Goal: Task Accomplishment & Management: Use online tool/utility

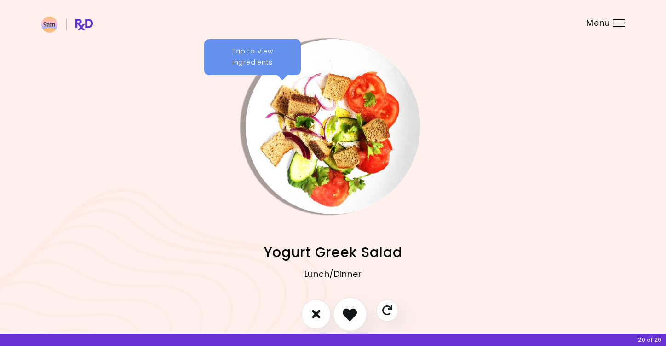
click at [359, 310] on button "I like this recipe" at bounding box center [350, 314] width 34 height 34
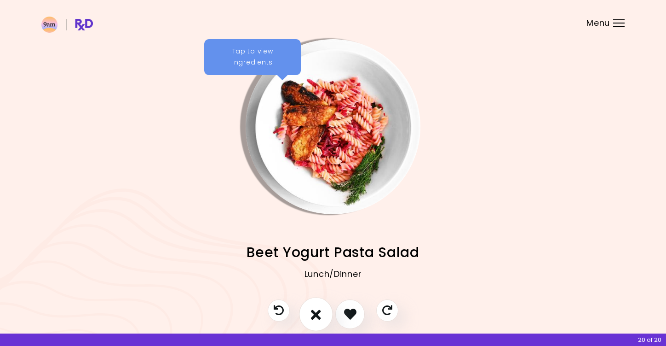
click at [310, 316] on button "I don't like this recipe" at bounding box center [316, 314] width 34 height 34
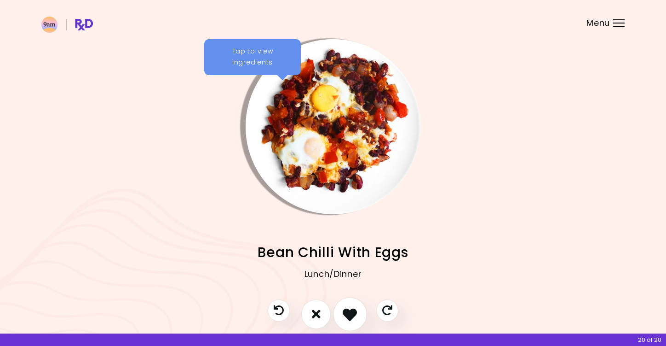
click at [343, 319] on icon "I like this recipe" at bounding box center [350, 314] width 14 height 14
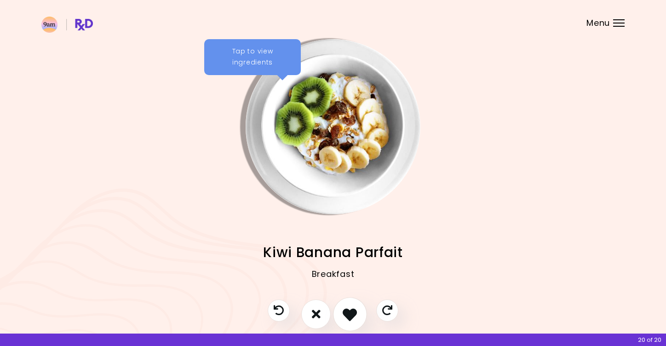
click at [343, 319] on icon "I like this recipe" at bounding box center [350, 314] width 14 height 14
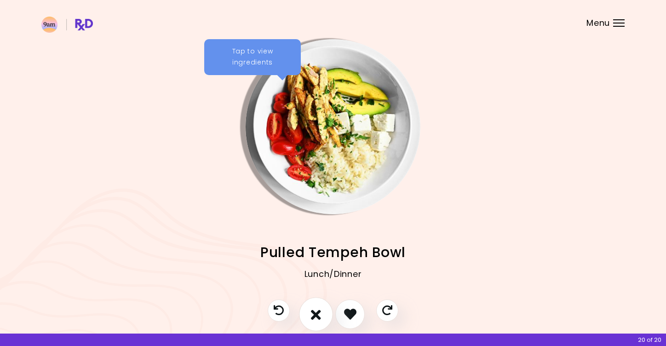
click at [321, 318] on icon "I don't like this recipe" at bounding box center [316, 314] width 10 height 14
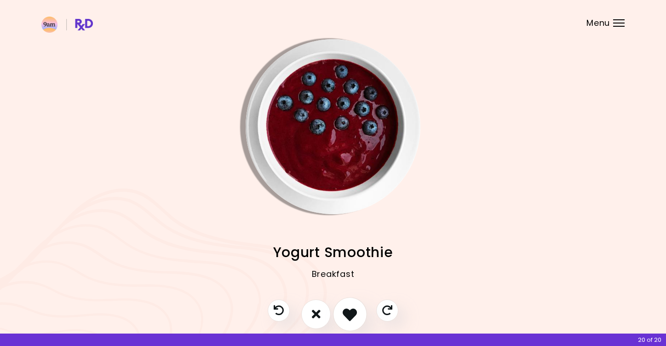
click at [340, 316] on button "I like this recipe" at bounding box center [350, 314] width 34 height 34
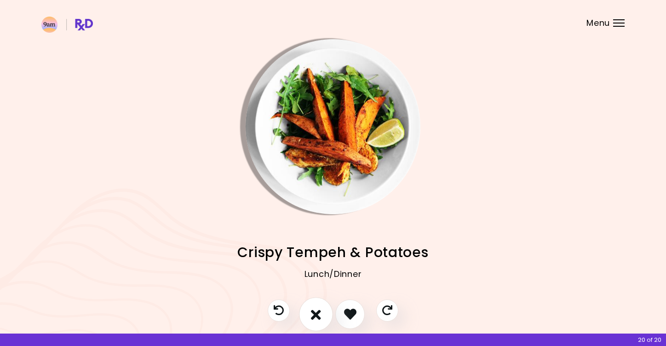
click at [323, 315] on button "I don't like this recipe" at bounding box center [316, 314] width 34 height 34
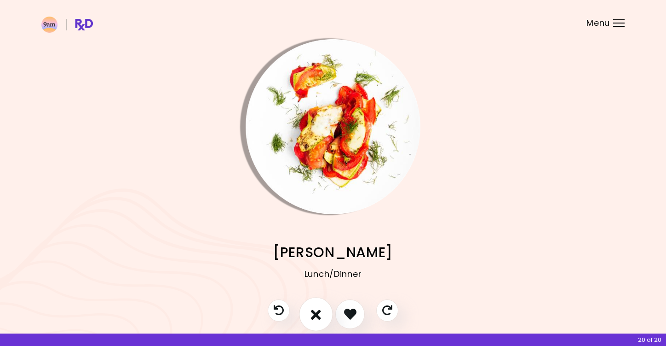
click at [324, 315] on button "I don't like this recipe" at bounding box center [316, 314] width 34 height 34
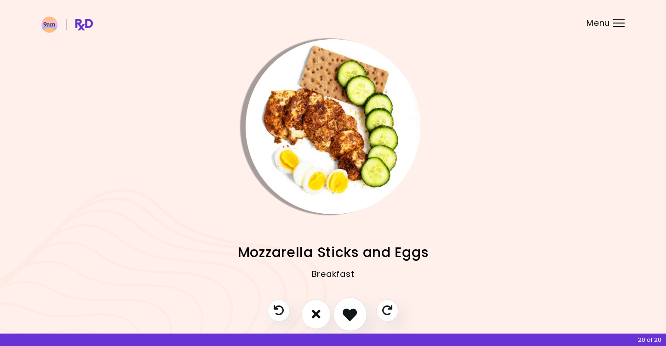
click at [351, 314] on icon "I like this recipe" at bounding box center [350, 314] width 14 height 14
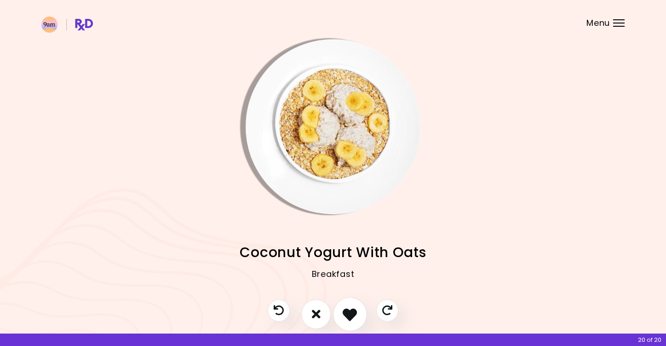
click at [351, 314] on icon "I like this recipe" at bounding box center [350, 314] width 14 height 14
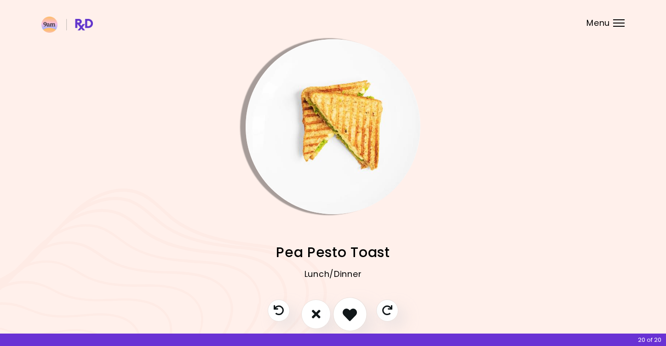
click at [351, 314] on icon "I like this recipe" at bounding box center [350, 314] width 14 height 14
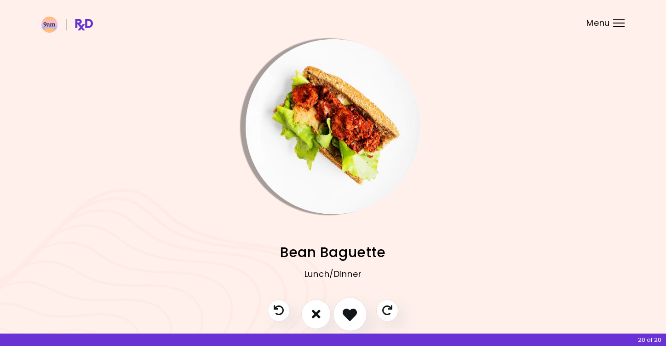
click at [351, 314] on icon "I like this recipe" at bounding box center [350, 314] width 14 height 14
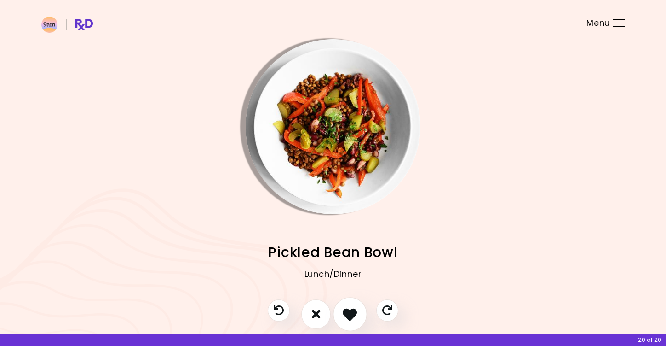
click at [351, 314] on icon "I like this recipe" at bounding box center [350, 314] width 14 height 14
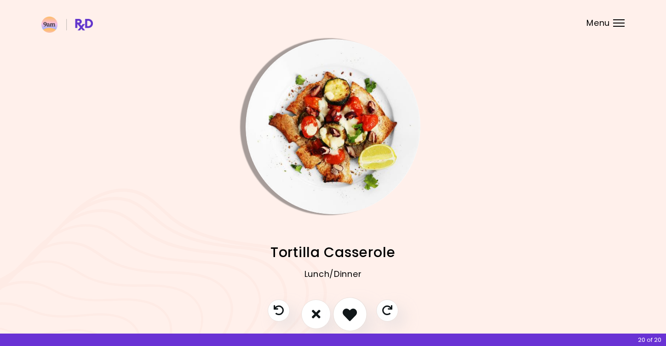
click at [351, 315] on icon "I like this recipe" at bounding box center [350, 314] width 14 height 14
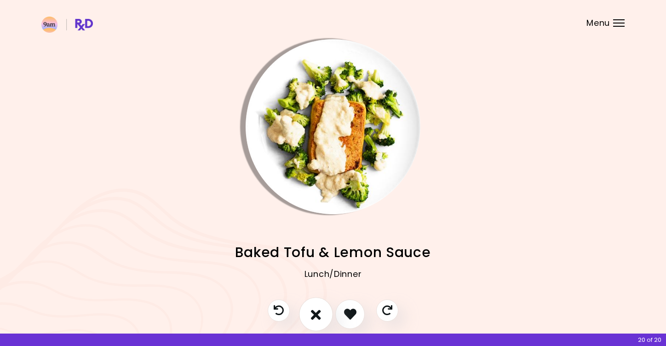
click at [327, 318] on button "I don't like this recipe" at bounding box center [316, 314] width 34 height 34
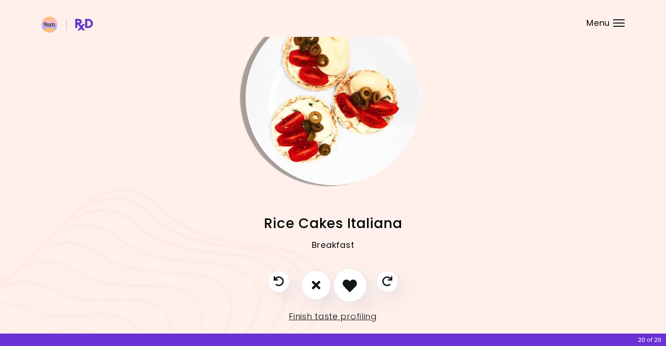
scroll to position [30, 0]
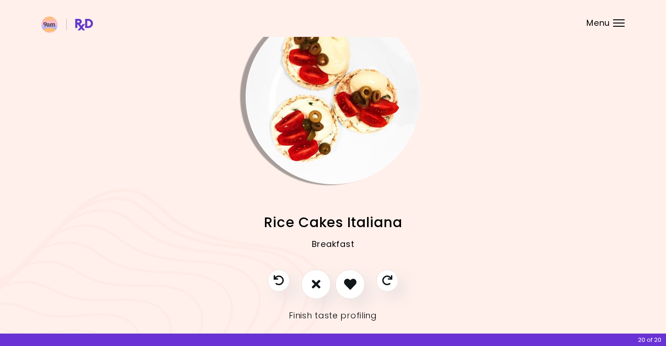
click at [352, 313] on link "Finish taste profiling" at bounding box center [333, 315] width 88 height 15
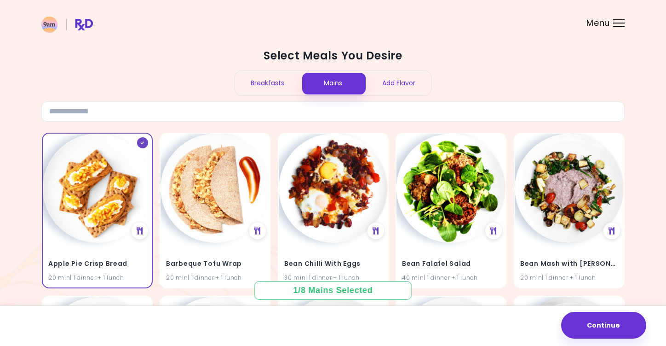
scroll to position [0, 0]
click at [272, 87] on div "Breakfasts" at bounding box center [268, 83] width 66 height 24
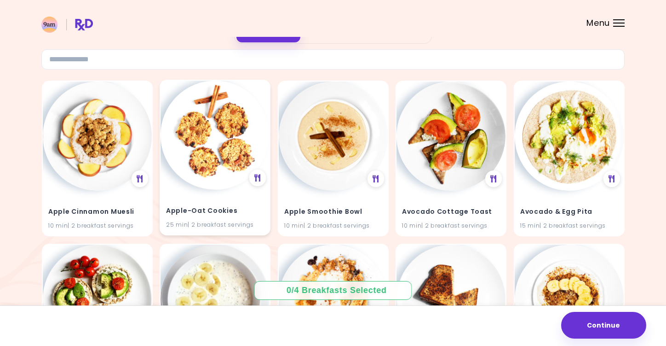
scroll to position [53, 0]
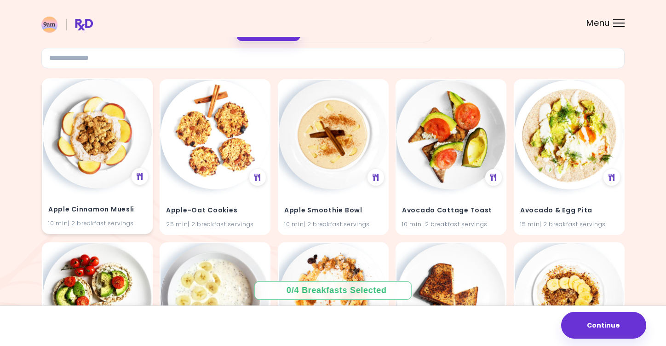
click at [110, 192] on div "Apple Cinnamon Muesli 10 min | 2 breakfast servings" at bounding box center [97, 210] width 109 height 45
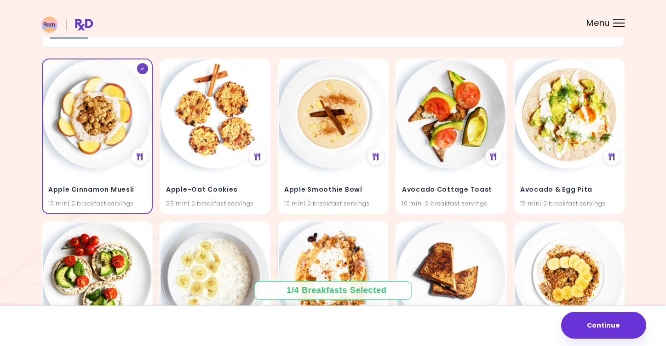
scroll to position [78, 0]
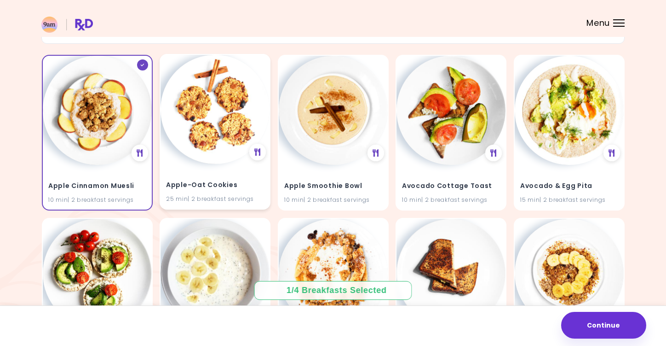
click at [214, 124] on img at bounding box center [215, 109] width 109 height 109
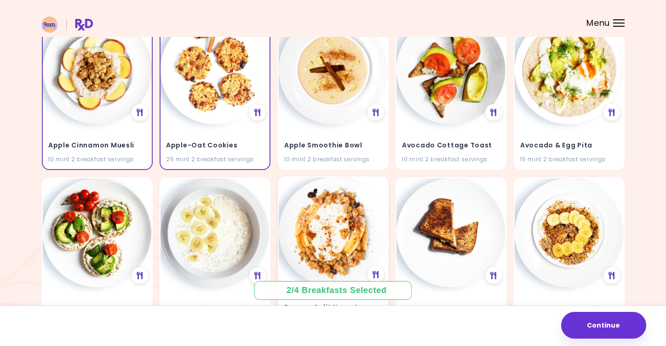
scroll to position [120, 0]
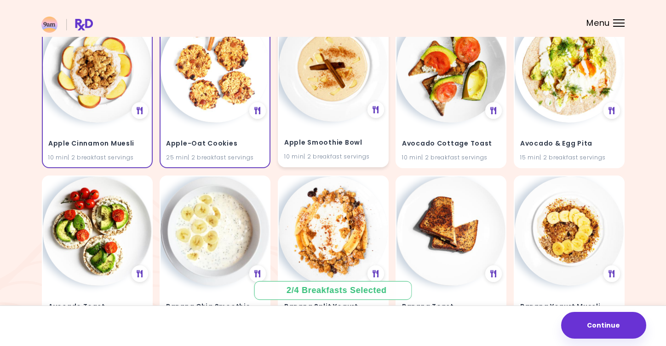
click at [313, 97] on img at bounding box center [333, 66] width 109 height 109
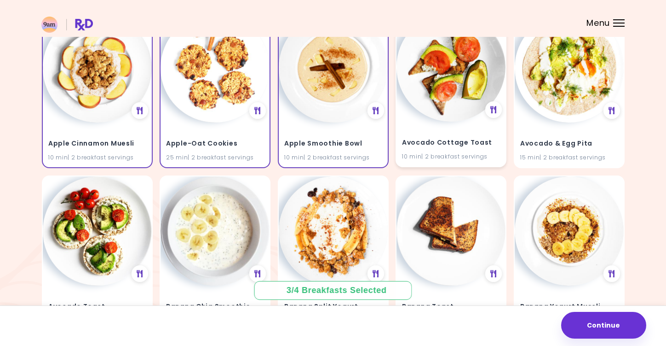
click at [481, 150] on div "Avocado Cottage Toast 10 min | 2 breakfast servings" at bounding box center [451, 143] width 109 height 45
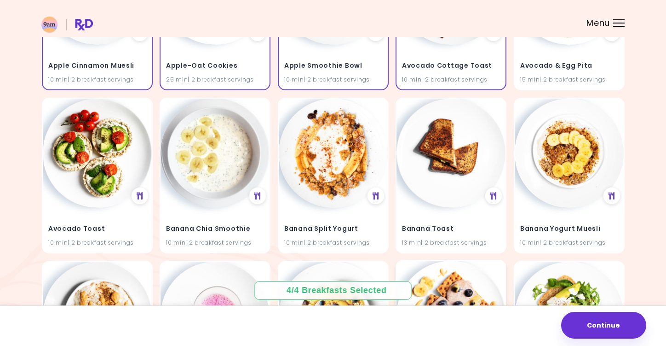
scroll to position [198, 0]
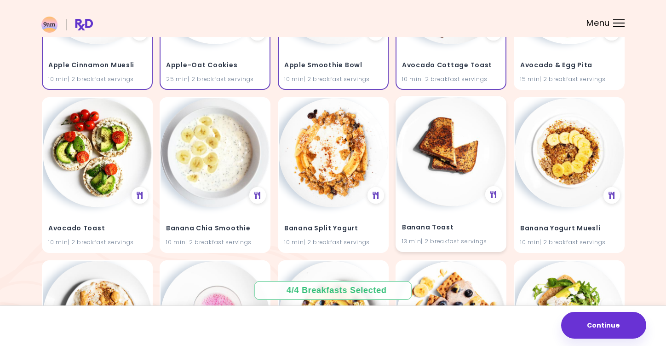
click at [453, 215] on div "Banana Toast 13 min | 2 breakfast servings" at bounding box center [451, 228] width 109 height 45
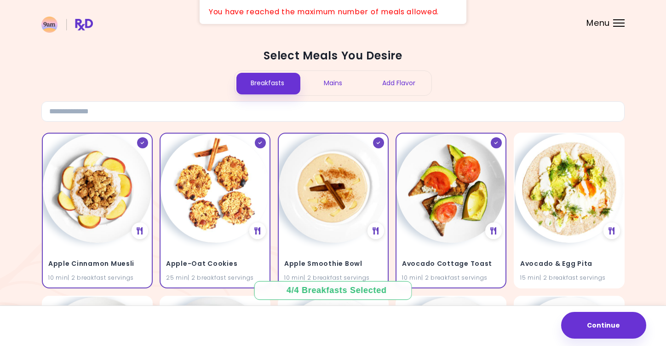
scroll to position [-1, 0]
click at [319, 75] on div "Mains" at bounding box center [334, 83] width 66 height 24
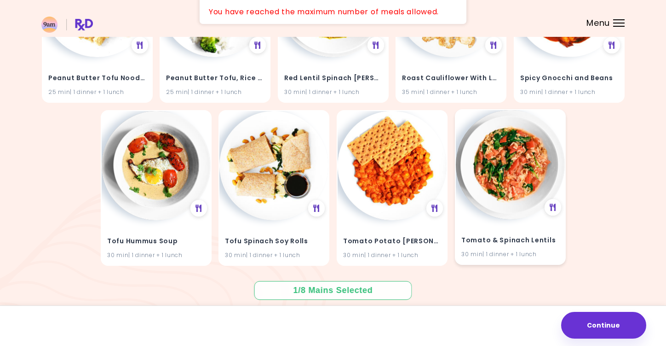
scroll to position [1326, 0]
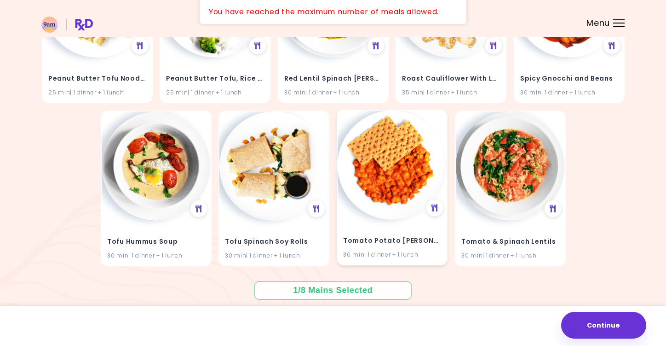
click at [419, 225] on div "Tomato Potato [PERSON_NAME] 30 min | 1 dinner + 1 lunch" at bounding box center [392, 241] width 109 height 45
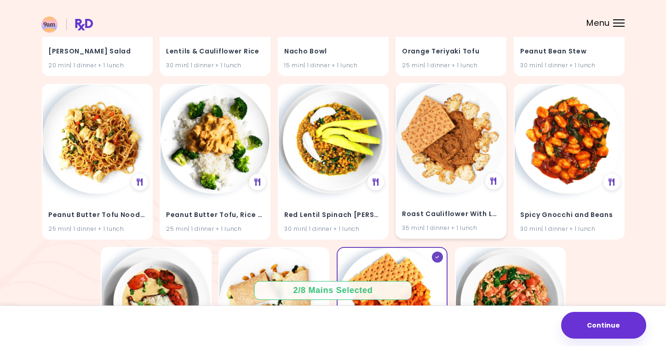
scroll to position [1192, 0]
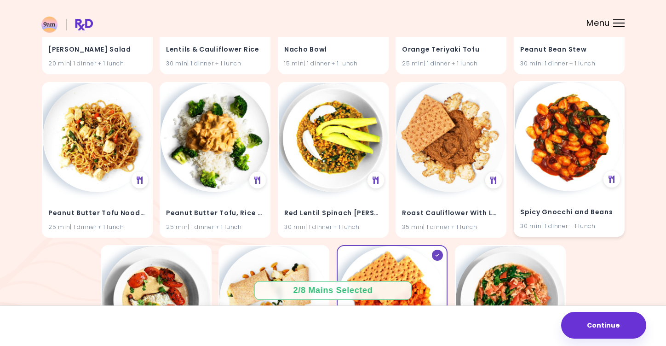
click at [546, 153] on img at bounding box center [569, 136] width 109 height 109
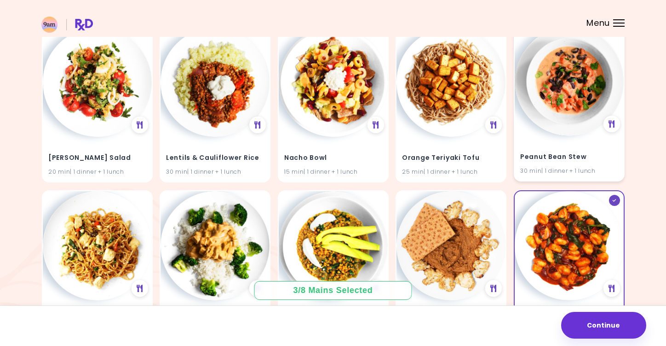
scroll to position [1065, 0]
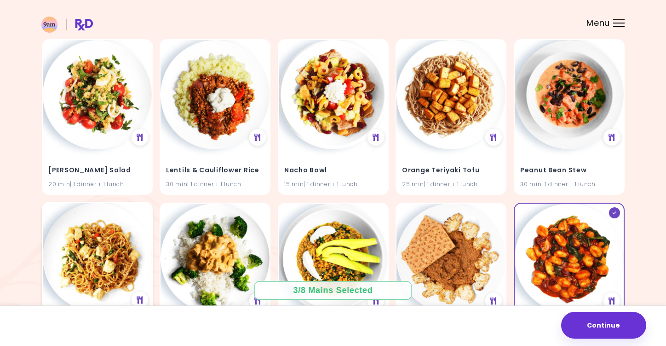
click at [93, 249] on img at bounding box center [97, 257] width 109 height 109
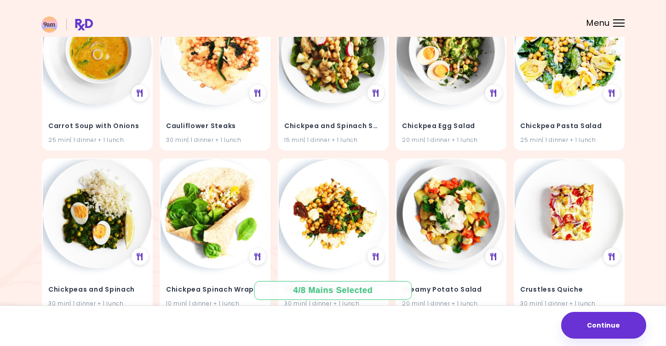
scroll to position [465, 0]
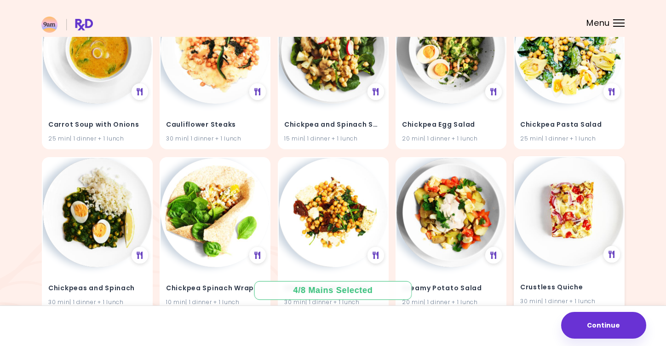
click at [538, 213] on img at bounding box center [569, 211] width 109 height 109
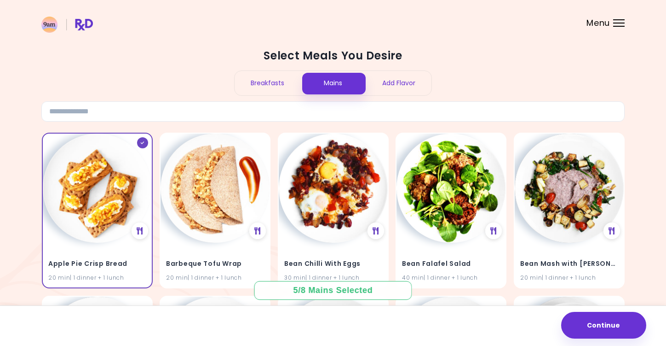
scroll to position [0, 0]
click at [411, 91] on div "Add Flavor" at bounding box center [399, 83] width 66 height 24
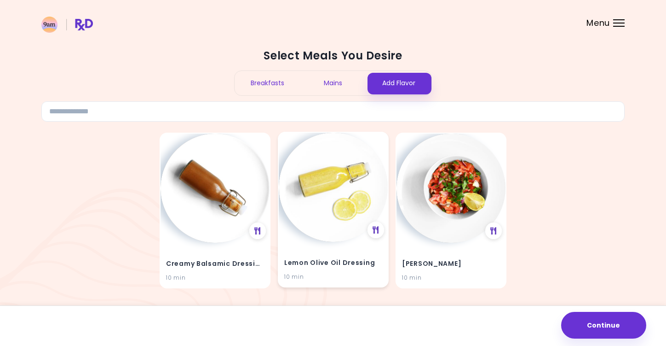
click at [347, 187] on img at bounding box center [333, 187] width 109 height 109
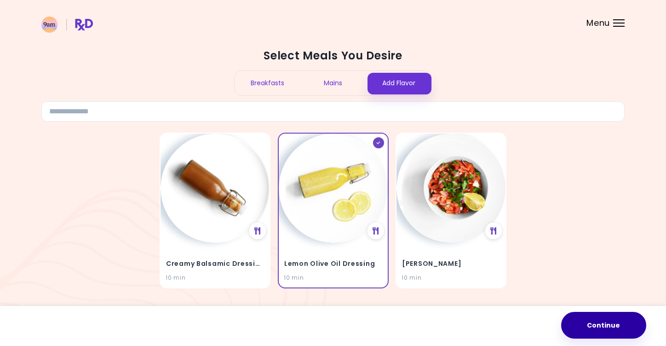
click at [601, 318] on button "Continue" at bounding box center [603, 325] width 85 height 27
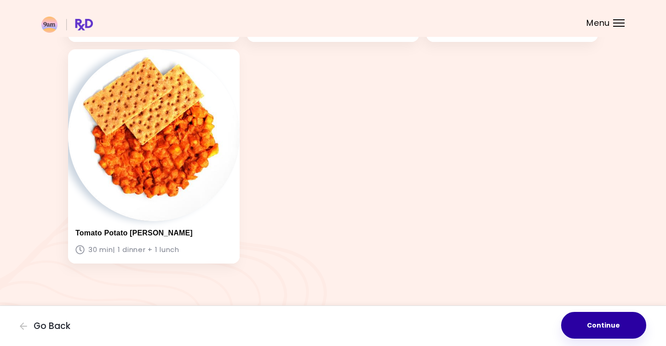
scroll to position [701, 0]
click at [587, 323] on button "Continue" at bounding box center [603, 325] width 85 height 27
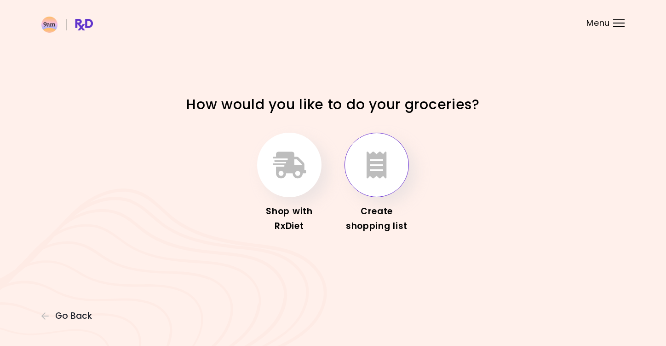
click at [381, 185] on button "button" at bounding box center [377, 165] width 64 height 64
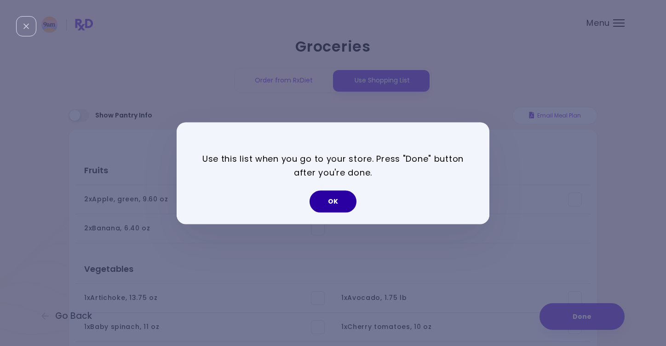
click at [334, 202] on button "OK" at bounding box center [333, 201] width 47 height 22
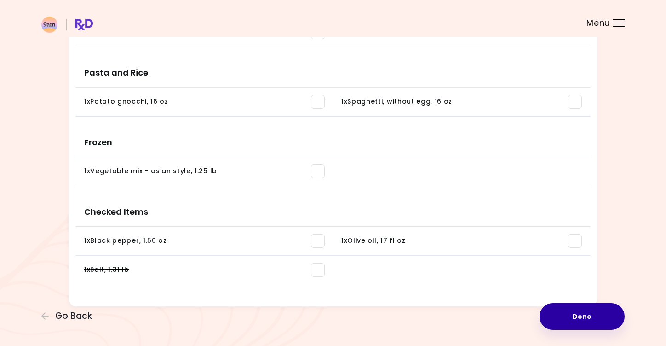
click at [583, 311] on button "Done" at bounding box center [582, 316] width 85 height 27
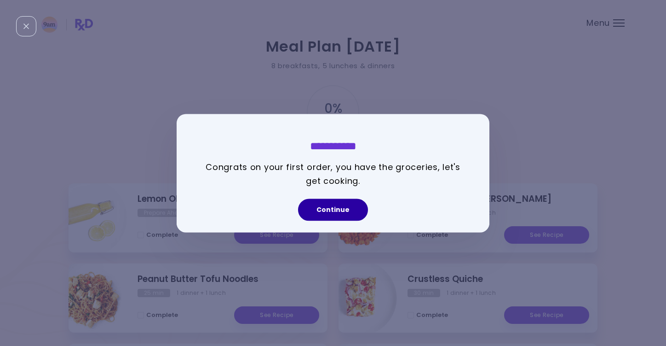
click at [360, 206] on button "Continue" at bounding box center [333, 209] width 70 height 22
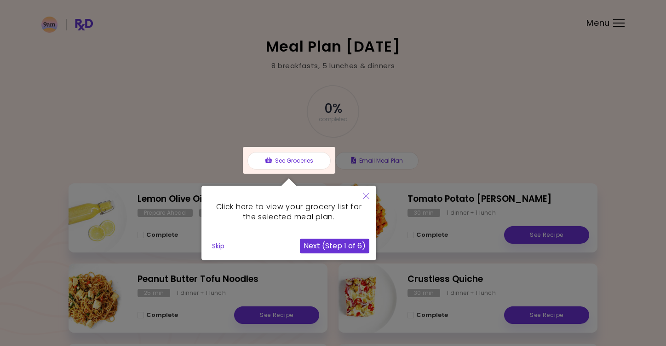
click at [353, 247] on button "Next (Step 1 of 6)" at bounding box center [334, 245] width 69 height 15
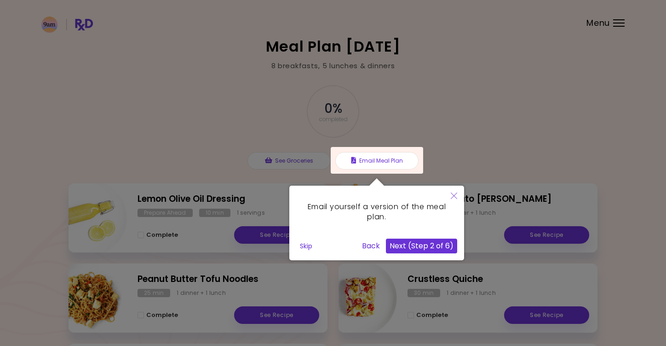
click at [416, 247] on button "Next (Step 2 of 6)" at bounding box center [421, 245] width 71 height 15
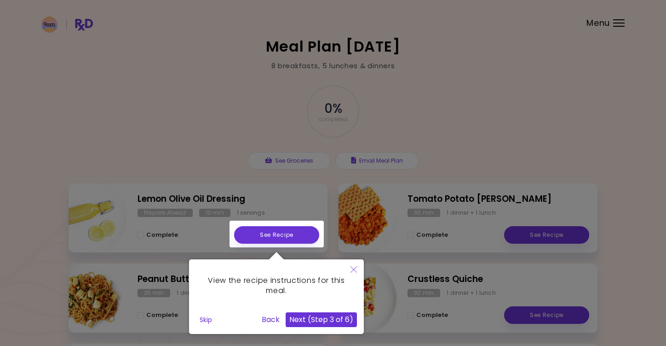
click at [348, 324] on button "Next (Step 3 of 6)" at bounding box center [321, 319] width 71 height 15
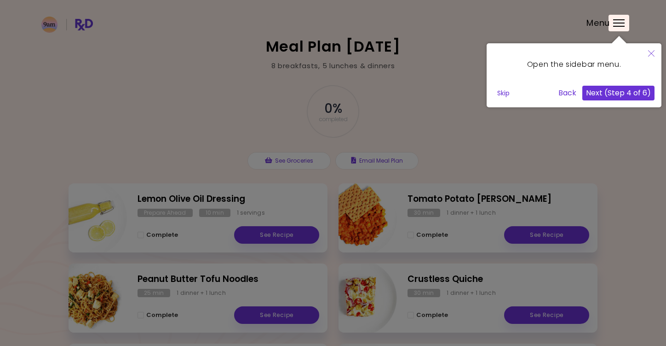
click at [623, 98] on button "Next (Step 4 of 6)" at bounding box center [619, 93] width 72 height 15
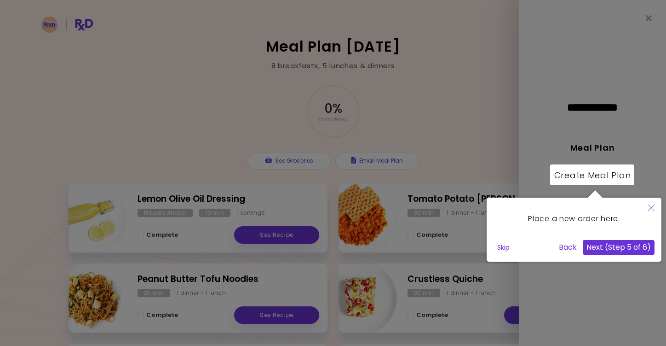
click at [618, 243] on button "Next (Step 5 of 6)" at bounding box center [619, 247] width 72 height 15
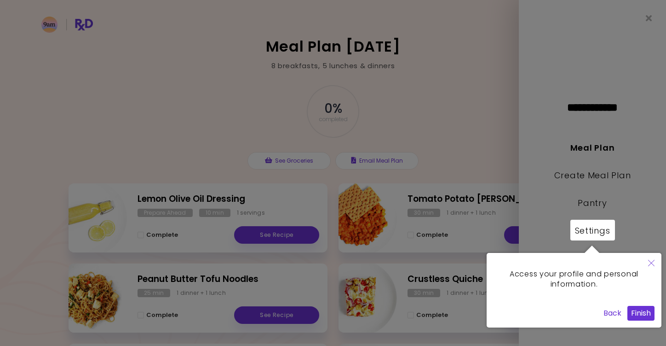
click at [646, 312] on button "Finish" at bounding box center [641, 313] width 27 height 15
